Goal: Task Accomplishment & Management: Use online tool/utility

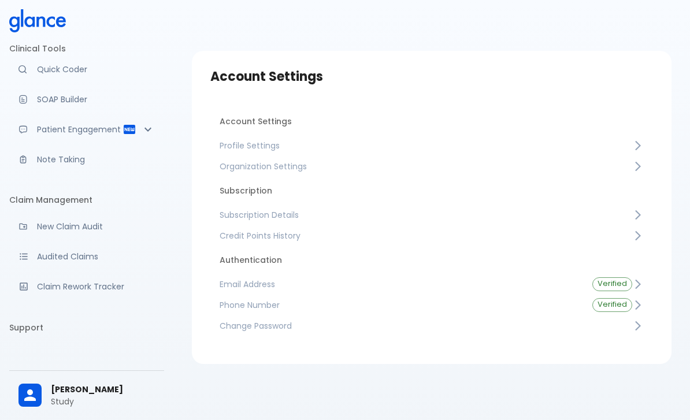
scroll to position [3, 0]
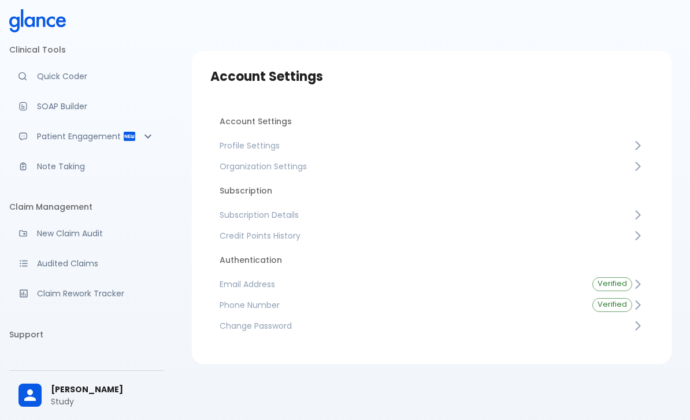
click at [39, 111] on p "SOAP Builder" at bounding box center [96, 107] width 118 height 12
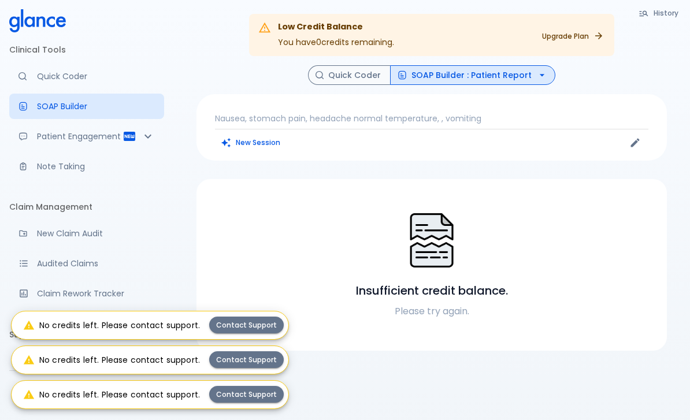
click at [546, 229] on div at bounding box center [431, 241] width 443 height 60
click at [448, 311] on p "Please try again." at bounding box center [431, 311] width 443 height 14
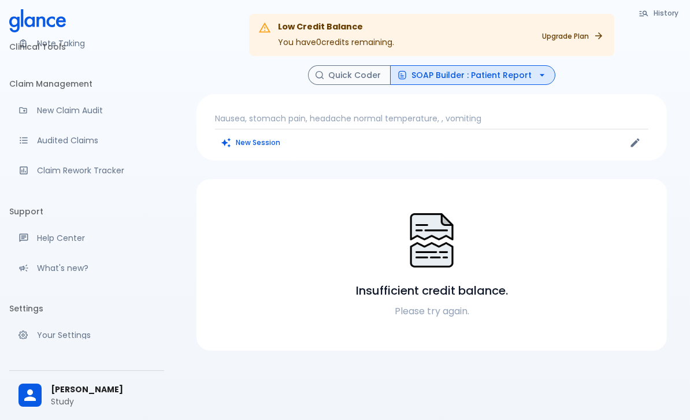
scroll to position [125, 0]
click at [43, 335] on p "Your Settings" at bounding box center [96, 336] width 118 height 12
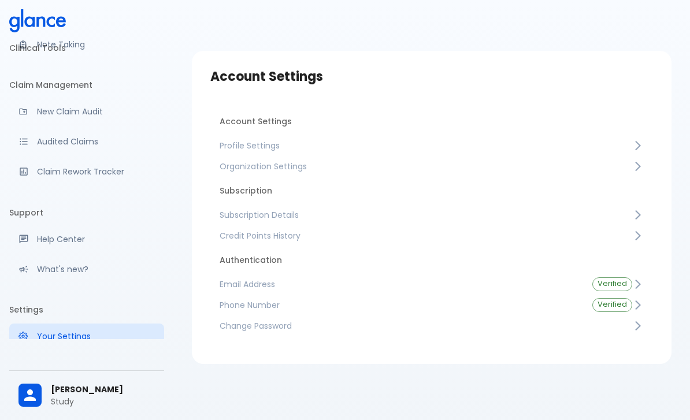
click at [237, 184] on li "Subscription" at bounding box center [431, 191] width 443 height 28
click at [636, 211] on icon at bounding box center [638, 215] width 12 height 12
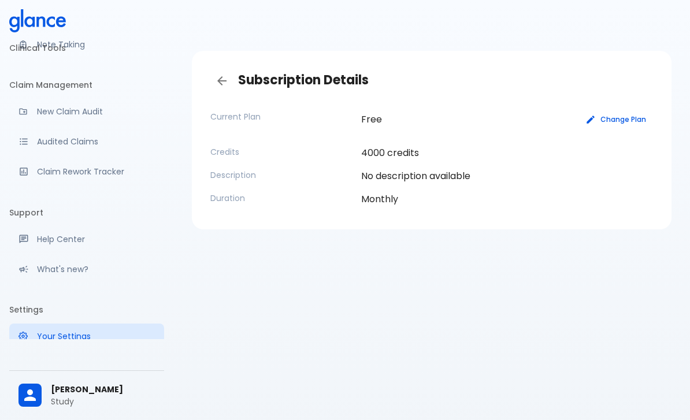
click at [592, 119] on icon "button" at bounding box center [590, 120] width 8 height 8
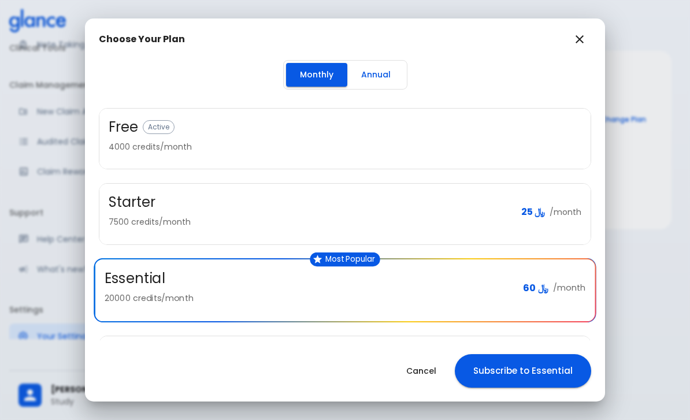
click at [392, 80] on button "Annual" at bounding box center [375, 75] width 57 height 24
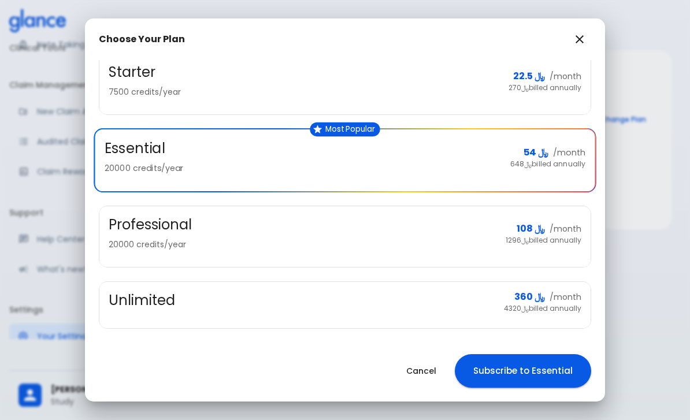
scroll to position [172, 0]
click at [140, 296] on h3 "Unlimited" at bounding box center [142, 300] width 66 height 18
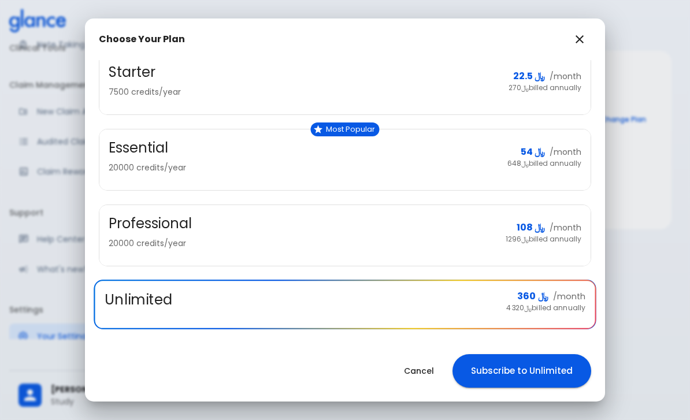
click at [552, 371] on button "Subscribe to Unlimited" at bounding box center [521, 371] width 139 height 34
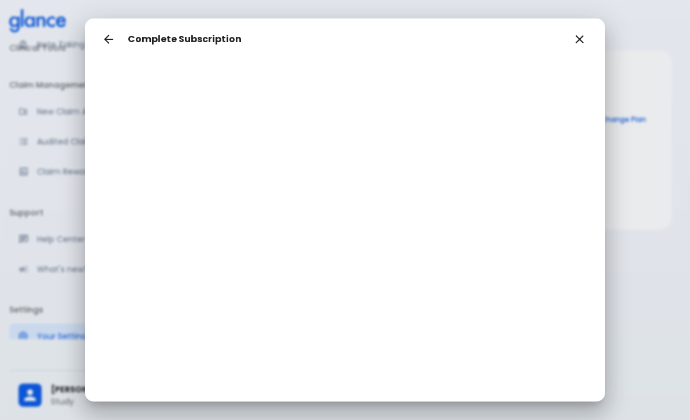
scroll to position [25, 0]
click at [582, 35] on icon "button" at bounding box center [580, 39] width 14 height 14
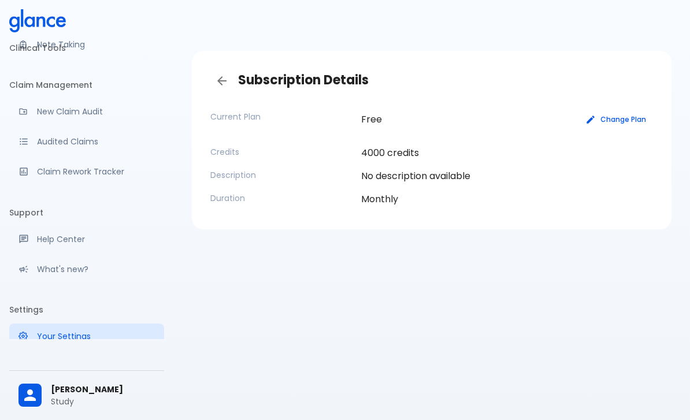
click at [29, 107] on div "Audit a new claim" at bounding box center [27, 111] width 18 height 9
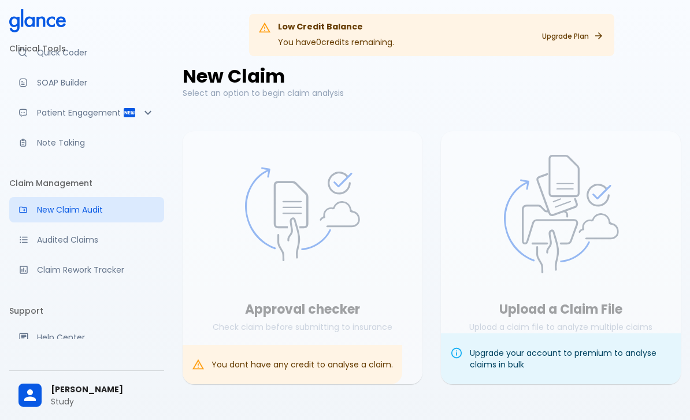
scroll to position [27, 0]
click at [33, 146] on div "Advanced note-taking" at bounding box center [27, 143] width 18 height 9
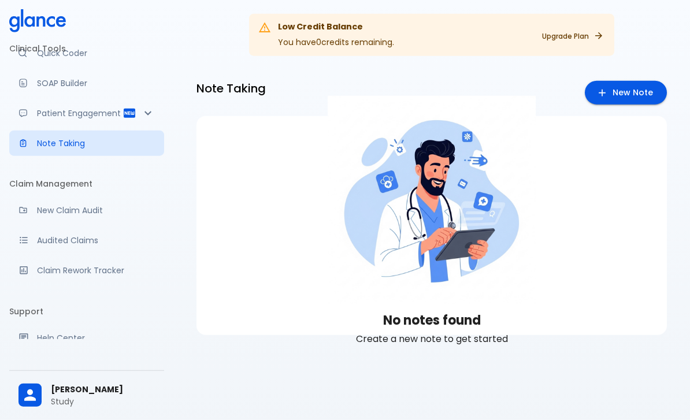
scroll to position [28, 0]
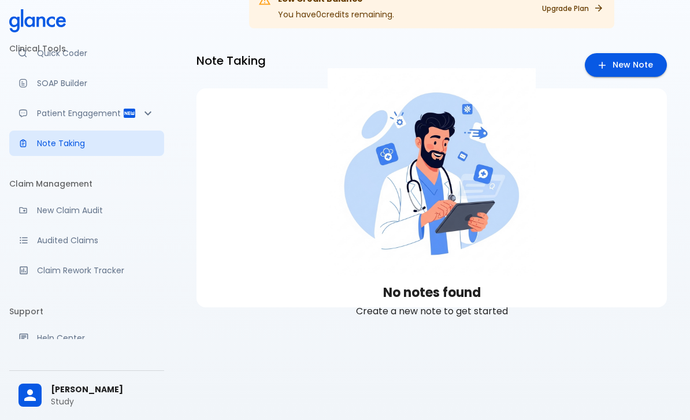
click at [620, 64] on link "New Note" at bounding box center [626, 65] width 82 height 24
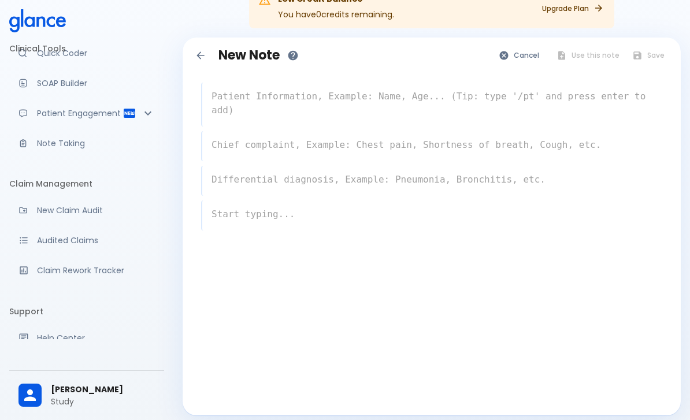
click at [222, 99] on textarea at bounding box center [432, 103] width 460 height 37
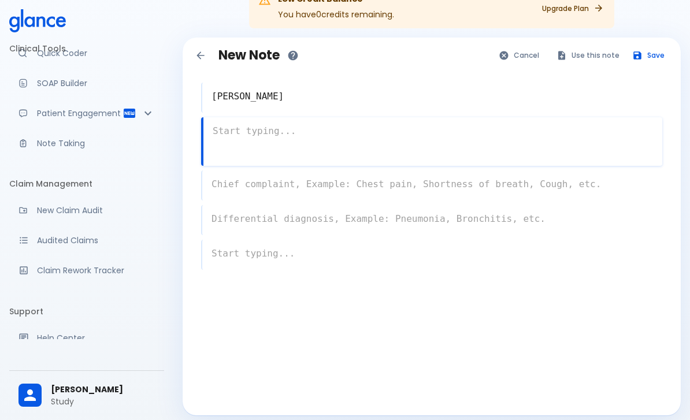
scroll to position [16, 0]
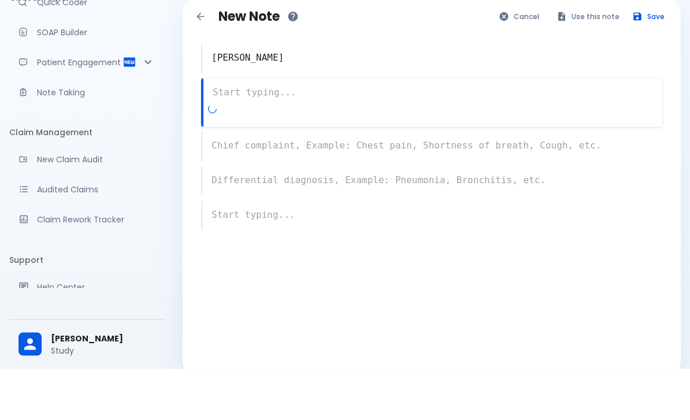
click at [599, 97] on textarea "[PERSON_NAME]" at bounding box center [432, 108] width 460 height 23
click at [219, 148] on div "x" at bounding box center [431, 163] width 461 height 30
click at [509, 132] on textarea at bounding box center [432, 143] width 459 height 23
click at [474, 97] on textarea "[PERSON_NAME]" at bounding box center [432, 108] width 460 height 23
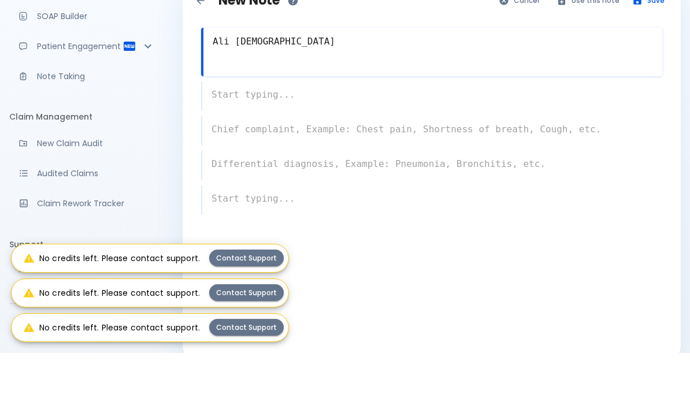
type textarea "Ali [DEMOGRAPHIC_DATA]"
click at [217, 148] on div "x" at bounding box center [431, 163] width 461 height 30
click at [218, 183] on div "x" at bounding box center [431, 198] width 461 height 30
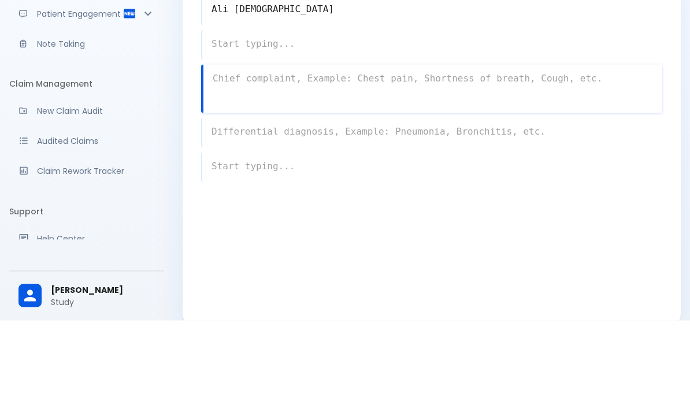
click at [220, 132] on textarea at bounding box center [432, 143] width 460 height 23
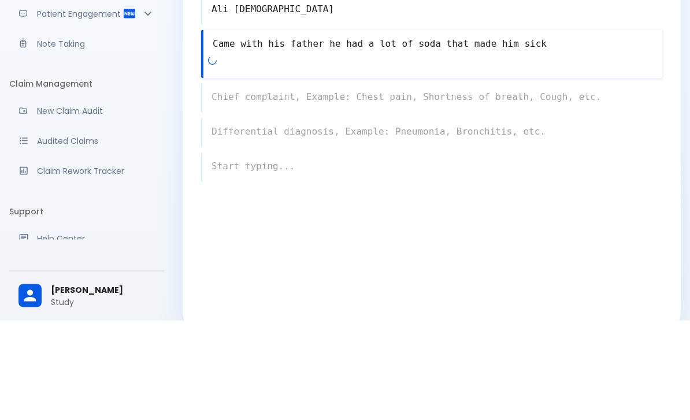
type textarea "Came with his father he had a lot of soda that made him sick"
click at [226, 183] on div "x" at bounding box center [431, 198] width 461 height 30
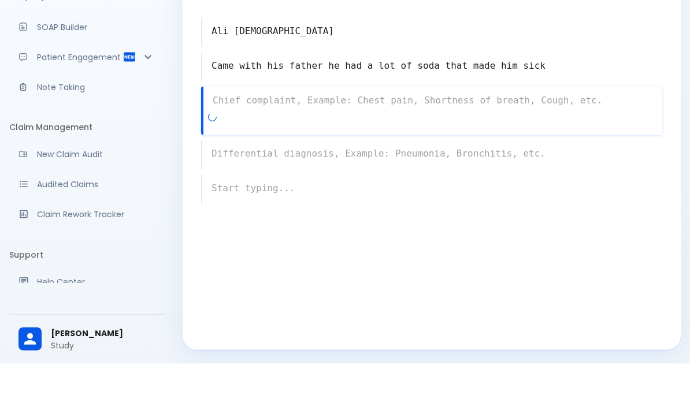
scroll to position [70, 0]
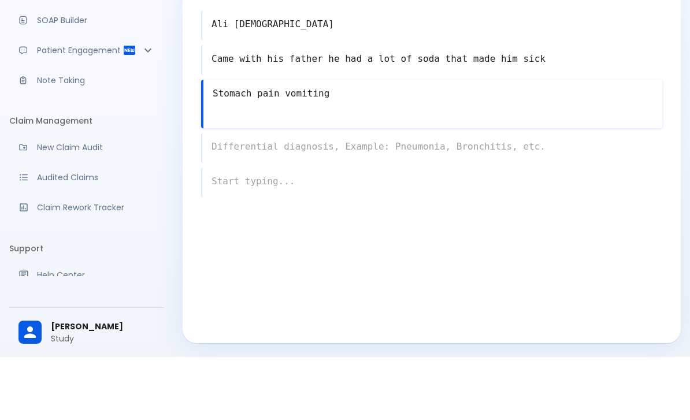
type textarea "Stomach pain vomiting"
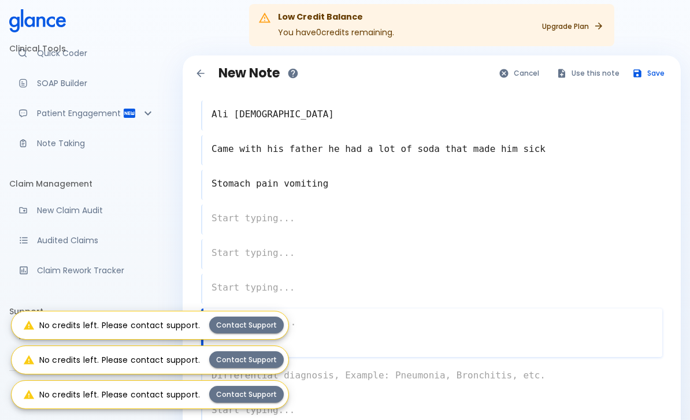
scroll to position [0, 0]
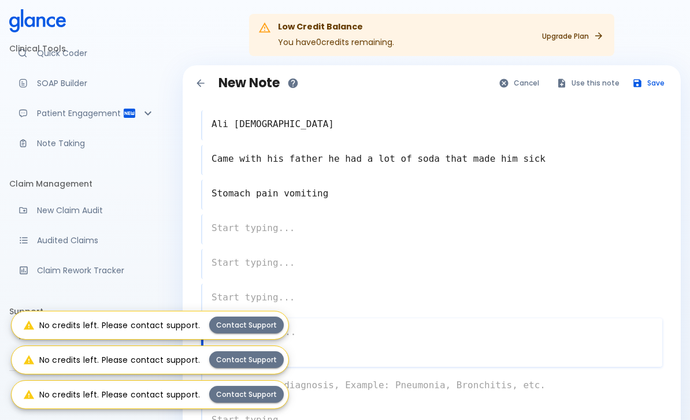
click at [599, 79] on button "Use this note" at bounding box center [589, 83] width 76 height 17
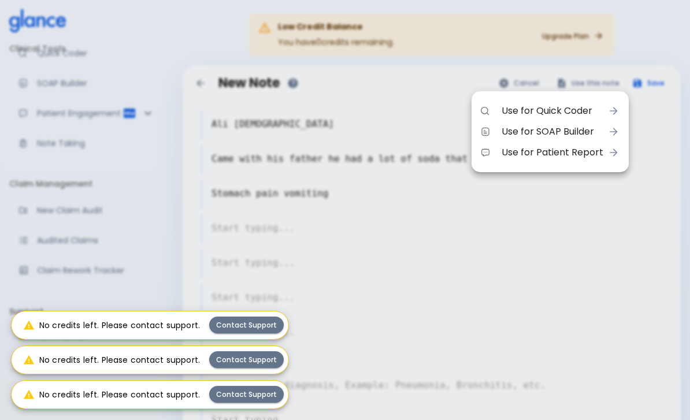
click at [592, 132] on span "Use for SOAP Builder" at bounding box center [552, 132] width 102 height 14
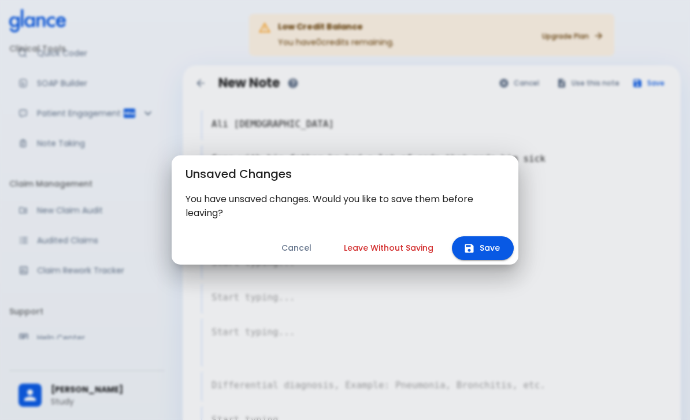
click at [496, 245] on button "Save" at bounding box center [483, 248] width 62 height 24
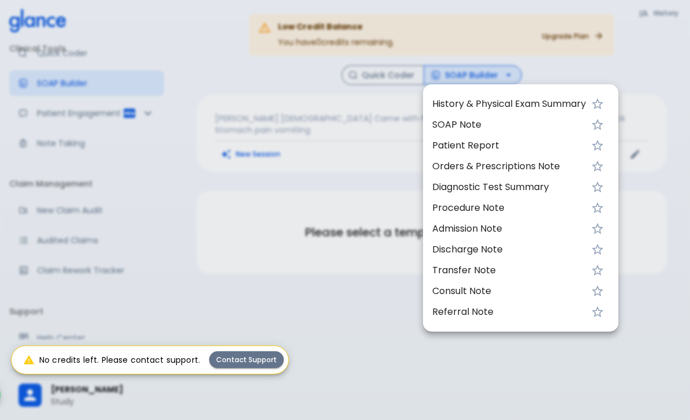
click at [528, 349] on div at bounding box center [345, 210] width 690 height 420
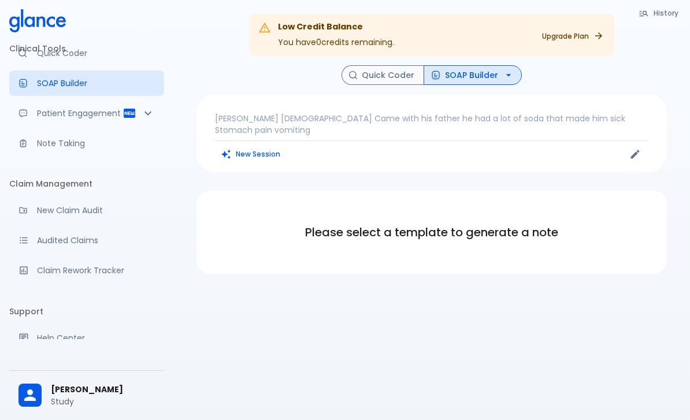
click at [548, 122] on p "[PERSON_NAME] [DEMOGRAPHIC_DATA] Came with his father he had a lot of soda that…" at bounding box center [431, 124] width 433 height 23
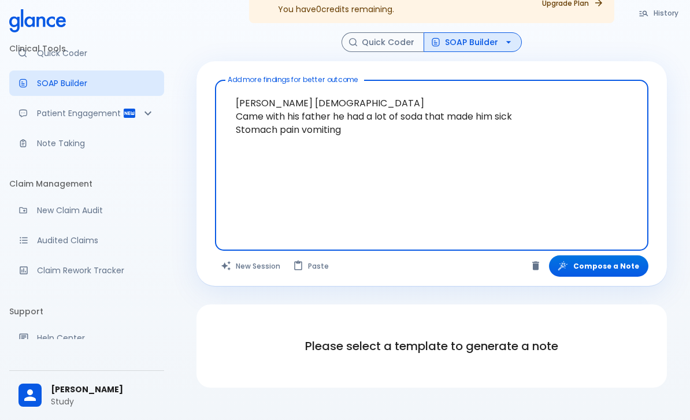
scroll to position [69, 0]
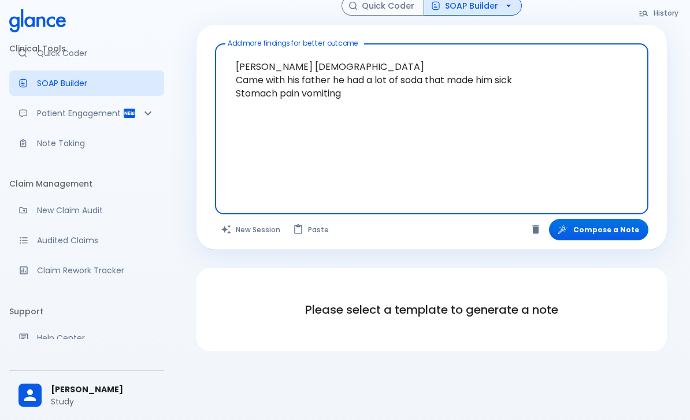
click at [627, 334] on div "Please select a template to generate a note" at bounding box center [431, 309] width 443 height 55
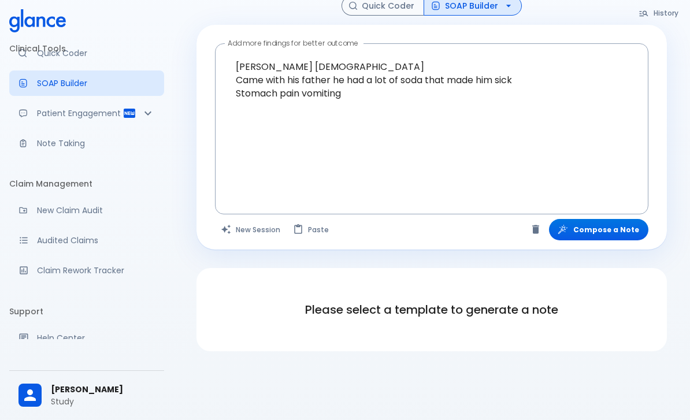
click at [55, 106] on div "Patient Engagement" at bounding box center [86, 113] width 155 height 25
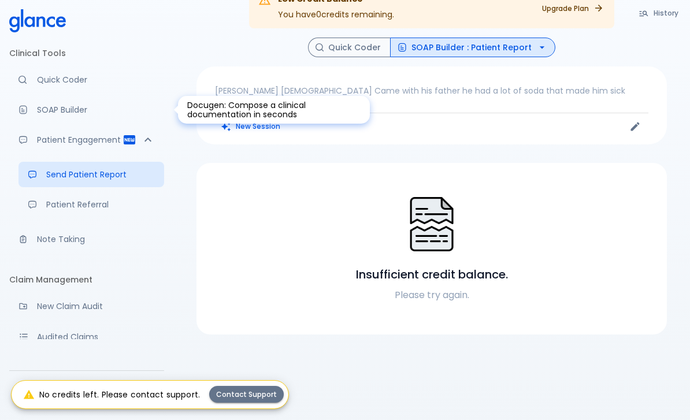
click at [46, 88] on link "Quick Coder" at bounding box center [86, 79] width 155 height 25
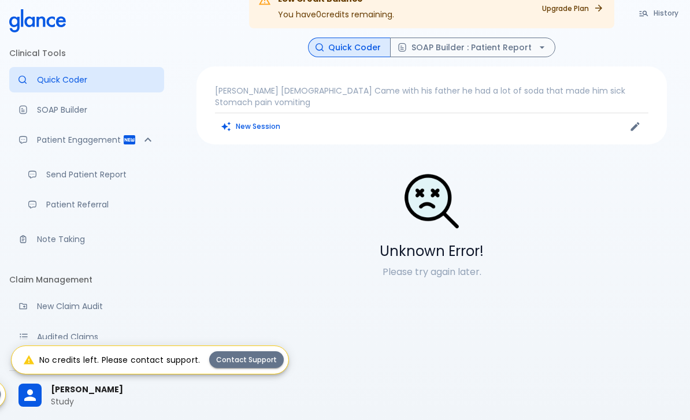
click at [47, 114] on p "SOAP Builder" at bounding box center [96, 110] width 118 height 12
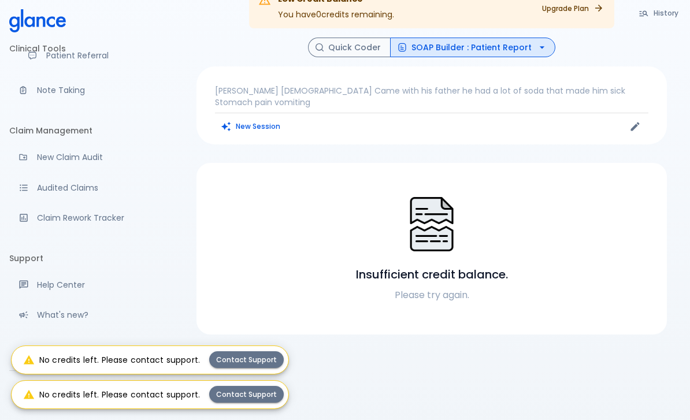
scroll to position [151, 0]
click at [55, 139] on li "Claim Management" at bounding box center [86, 128] width 155 height 28
click at [55, 153] on p "New Claim Audit" at bounding box center [96, 155] width 118 height 12
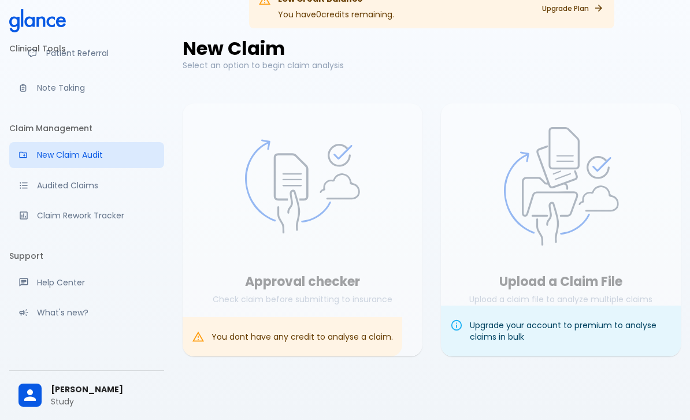
click at [211, 234] on div at bounding box center [302, 186] width 212 height 139
click at [211, 339] on div "You dont have any credit to analyse a claim." at bounding box center [293, 336] width 220 height 39
click at [70, 194] on link "Audited Claims" at bounding box center [86, 185] width 155 height 25
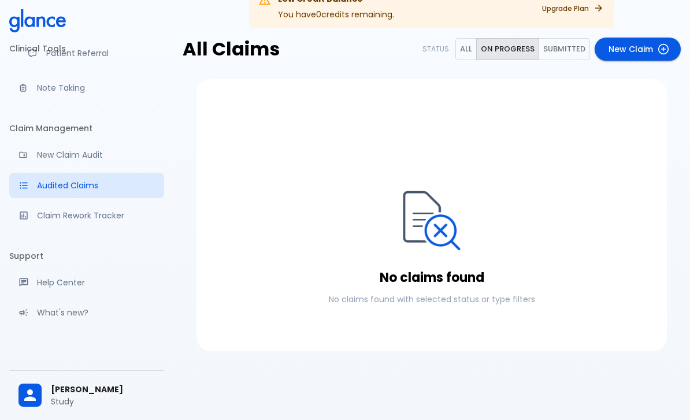
click at [55, 215] on p "Claim Rework Tracker" at bounding box center [96, 216] width 118 height 12
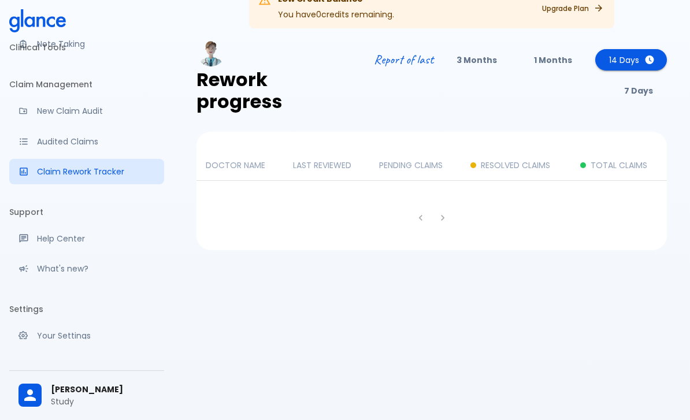
scroll to position [195, 0]
click at [39, 244] on link "Help Center" at bounding box center [86, 238] width 155 height 25
